Goal: Check status: Check status

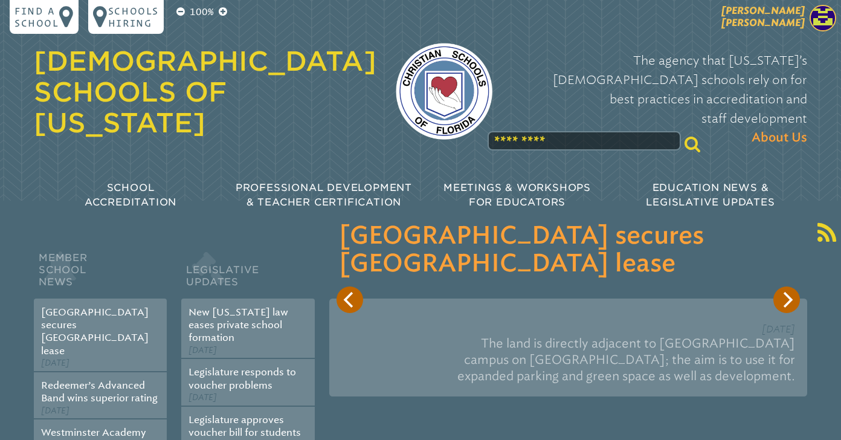
click at [767, 21] on p "[PERSON_NAME] [PERSON_NAME]" at bounding box center [742, 20] width 198 height 30
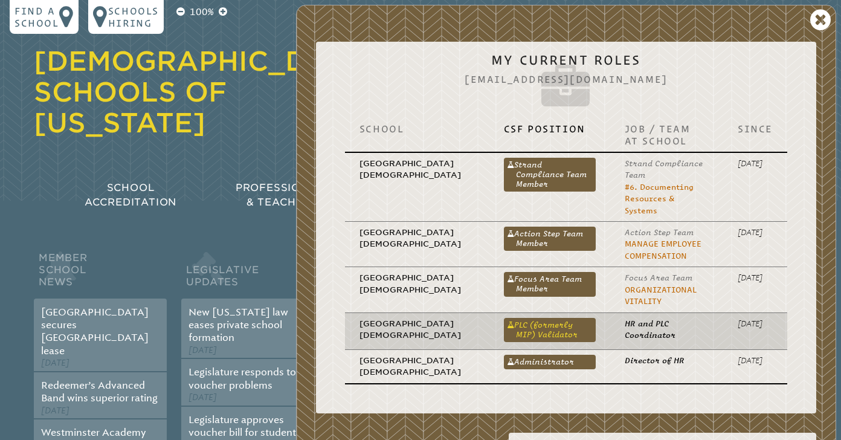
click at [527, 319] on link "PLC (formerly MIP) Validator" at bounding box center [550, 330] width 92 height 24
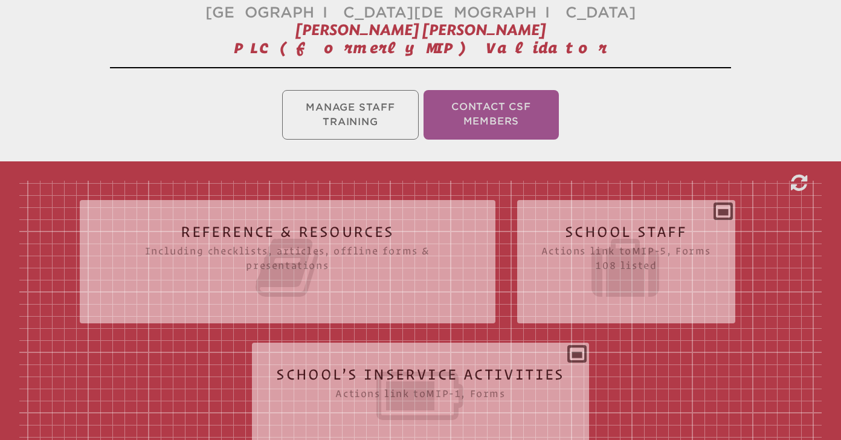
scroll to position [235, 0]
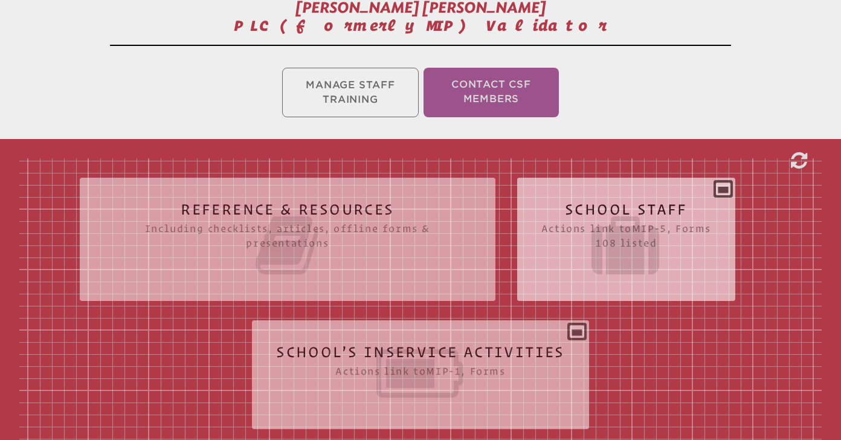
click at [609, 235] on icon at bounding box center [627, 246] width 170 height 68
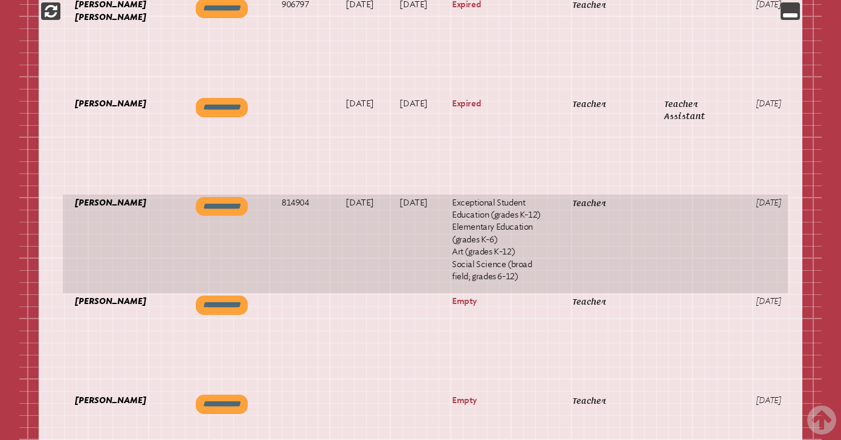
scroll to position [0, 70]
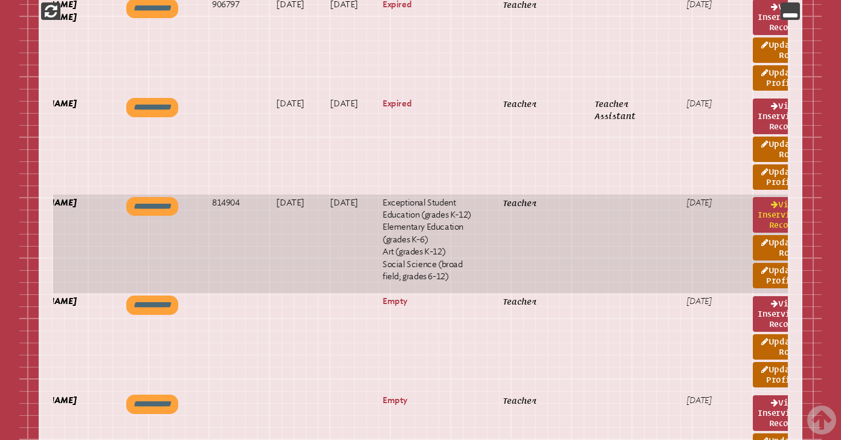
click at [753, 230] on link "View inservice record" at bounding box center [778, 215] width 50 height 36
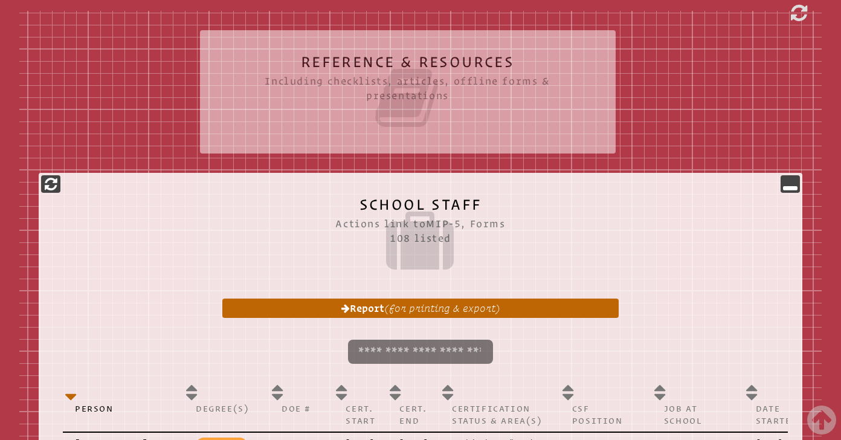
scroll to position [0, 0]
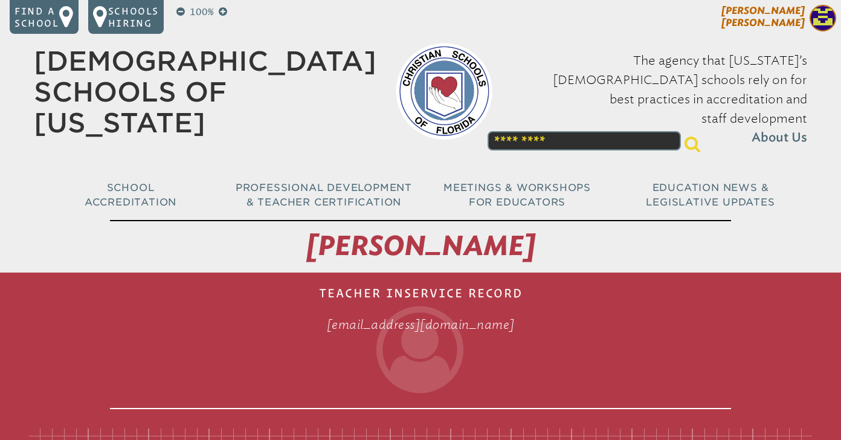
click at [786, 12] on span "Hagen Morin" at bounding box center [763, 17] width 83 height 24
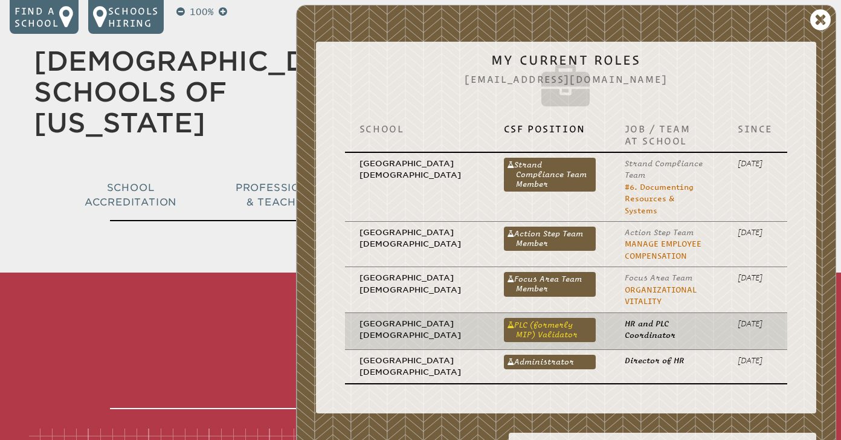
click at [504, 318] on link "PLC (formerly MIP) Validator" at bounding box center [550, 330] width 92 height 24
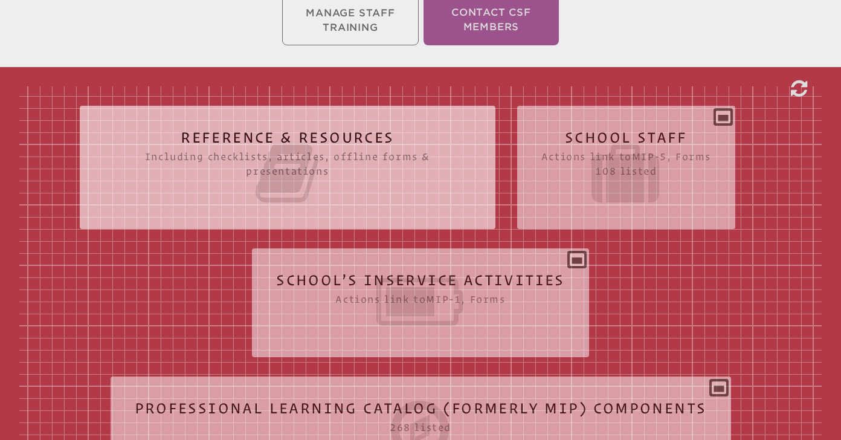
scroll to position [306, 0]
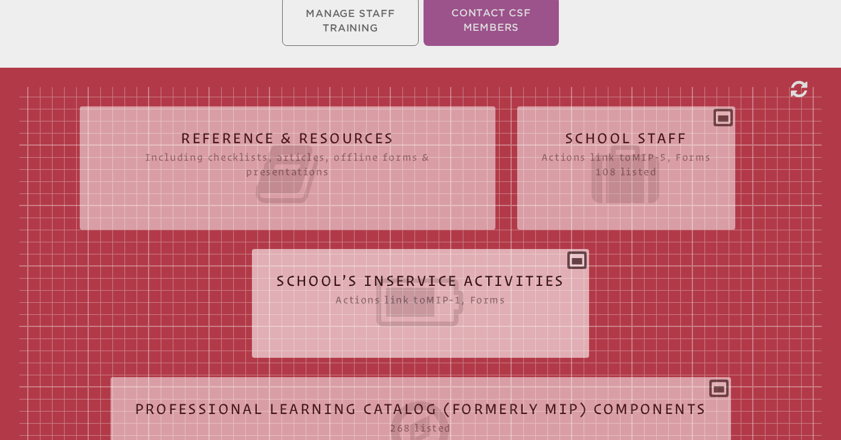
click at [461, 323] on icon at bounding box center [420, 302] width 289 height 68
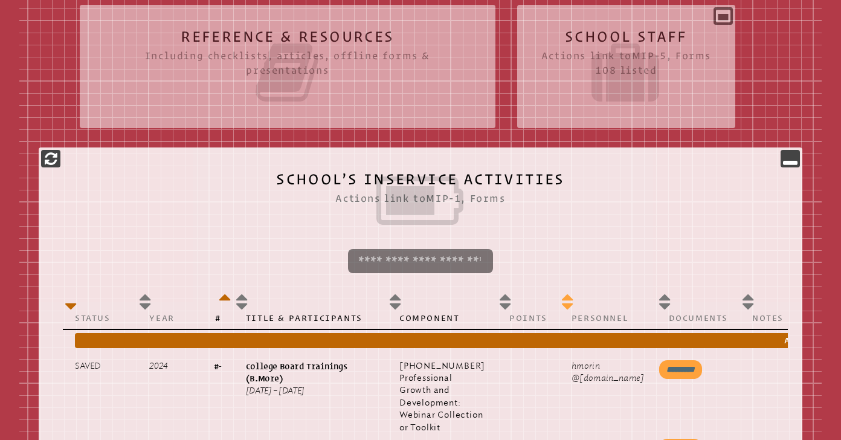
scroll to position [296, 0]
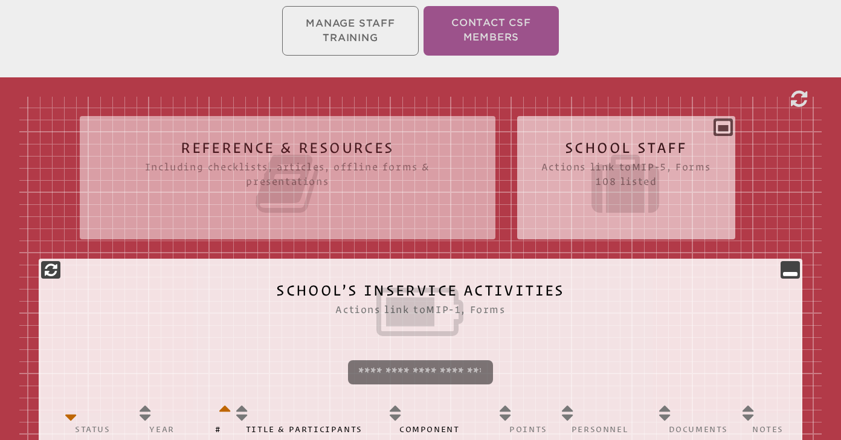
click at [629, 192] on icon at bounding box center [627, 184] width 170 height 68
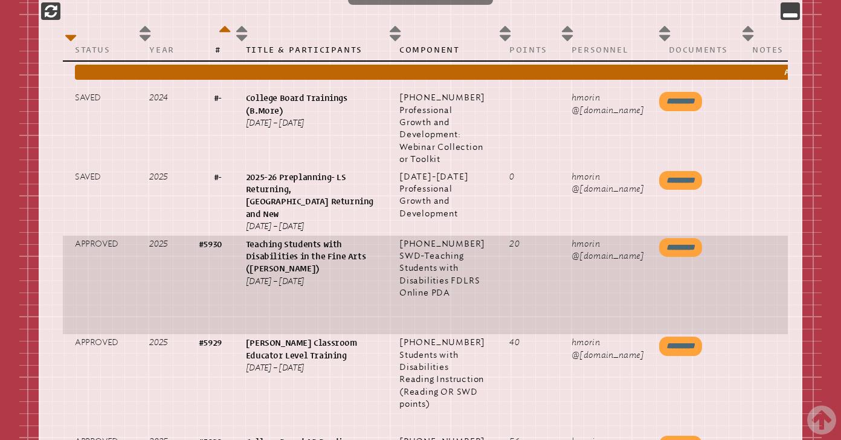
scroll to position [11534, 0]
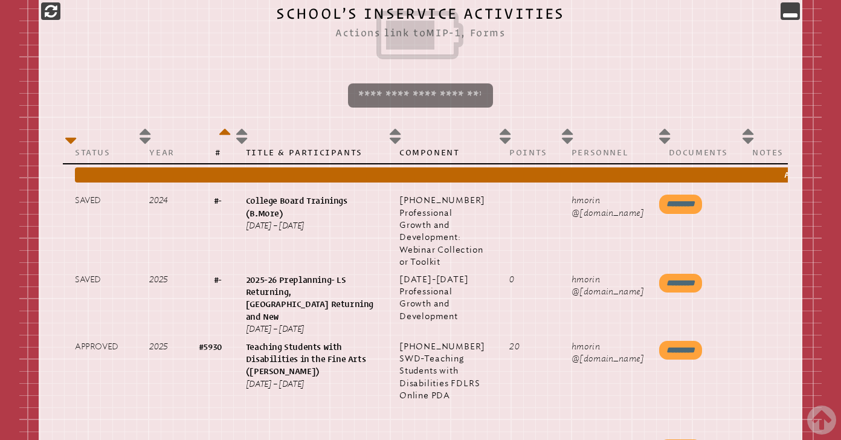
click at [753, 112] on p at bounding box center [421, 96] width 696 height 34
click at [792, 13] on icon at bounding box center [790, 11] width 15 height 15
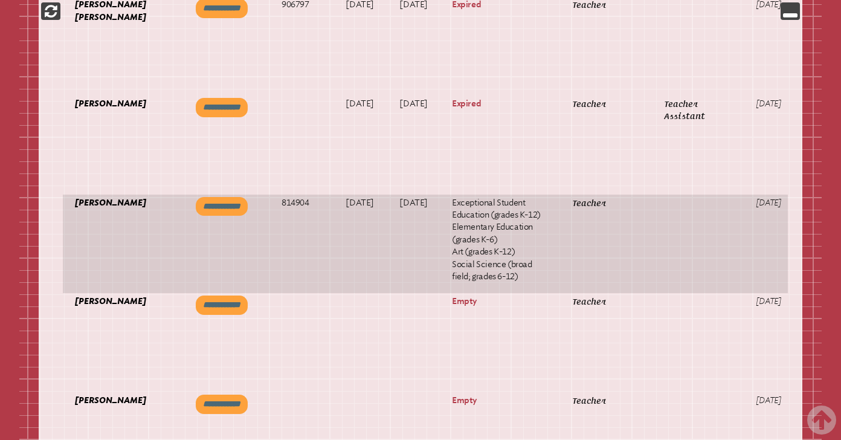
scroll to position [0, 70]
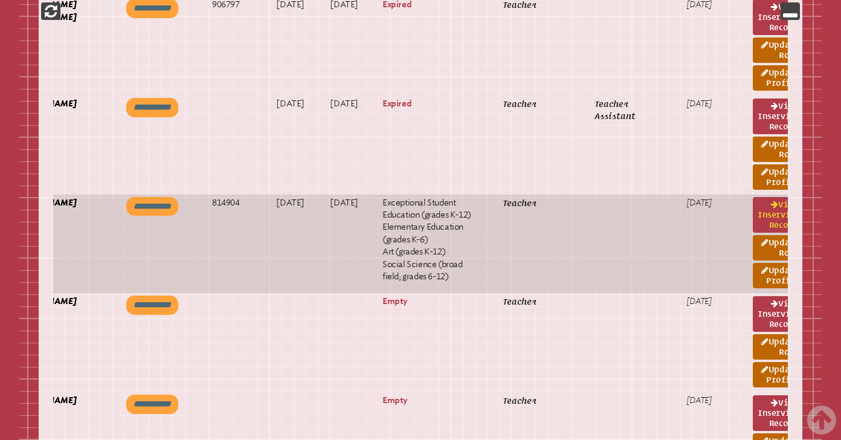
click at [753, 233] on link "View inservice record" at bounding box center [778, 215] width 50 height 36
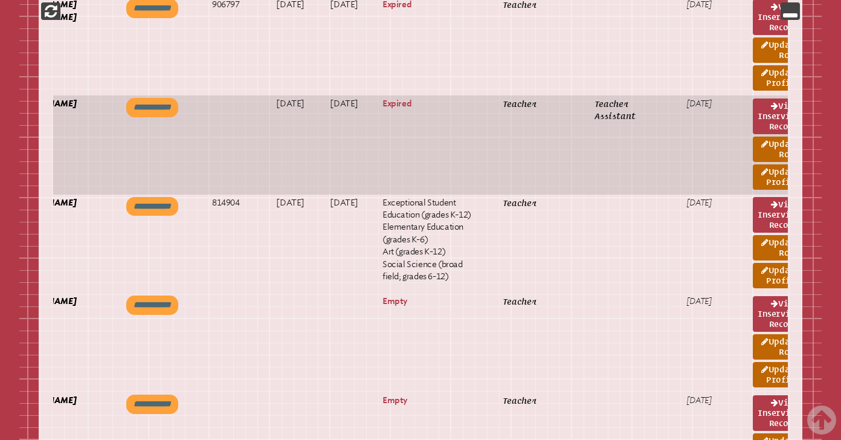
click at [432, 162] on td "Expired" at bounding box center [431, 145] width 120 height 99
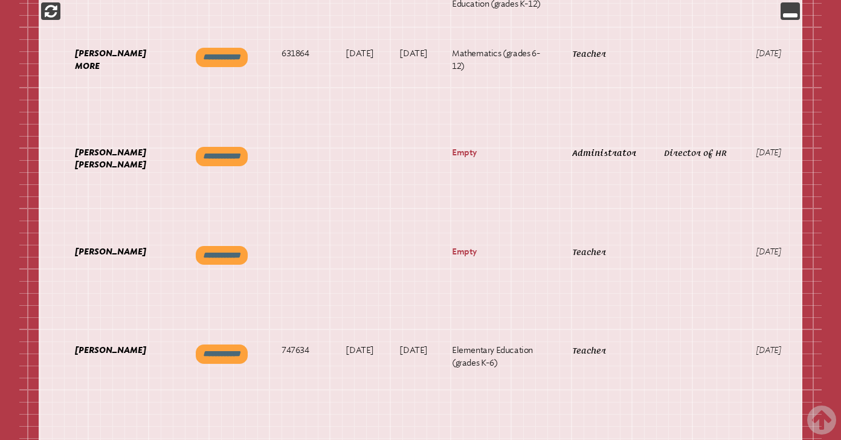
scroll to position [6436, 0]
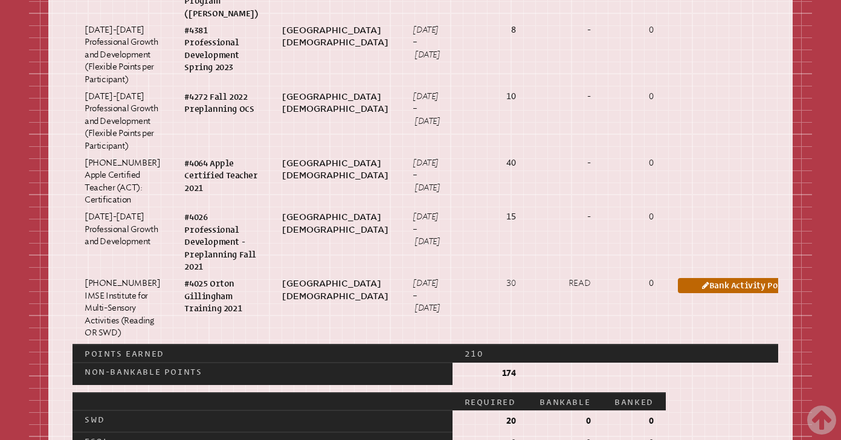
scroll to position [1301, 0]
